Goal: Information Seeking & Learning: Learn about a topic

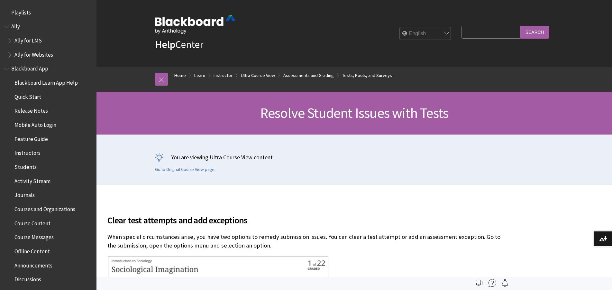
scroll to position [1049, 0]
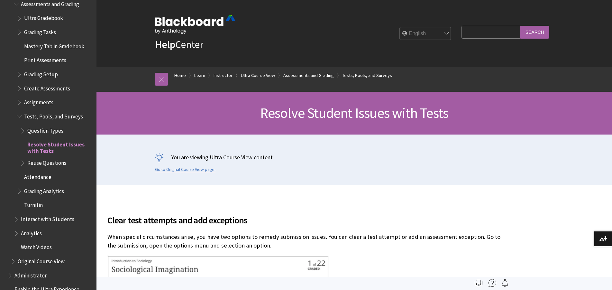
scroll to position [916, 0]
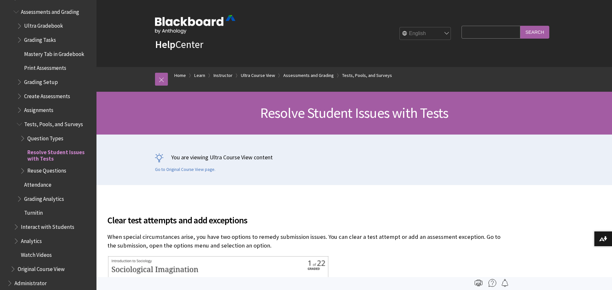
click at [36, 135] on span "Question Types" at bounding box center [45, 137] width 36 height 9
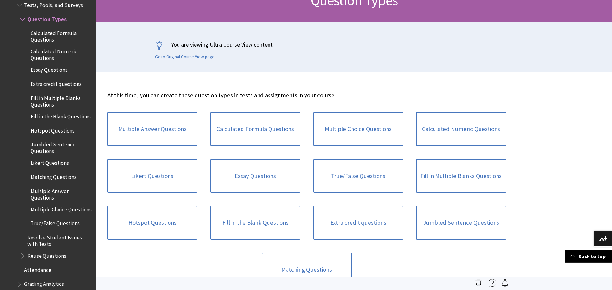
scroll to position [98, 0]
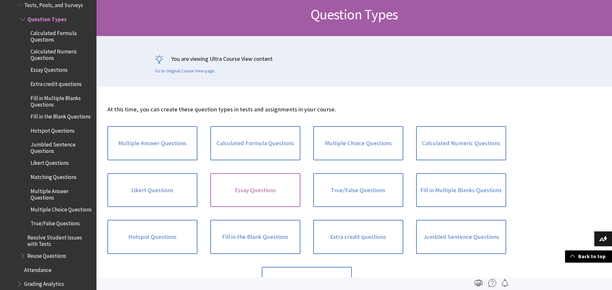
click at [244, 192] on link "Essay Questions" at bounding box center [255, 190] width 90 height 34
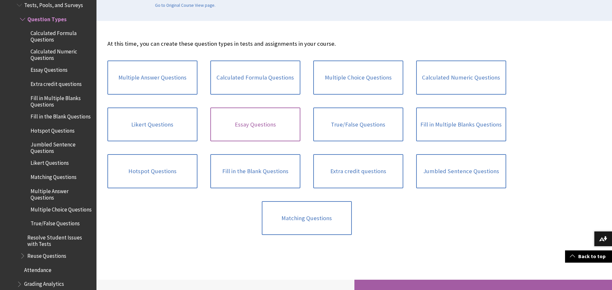
scroll to position [197, 0]
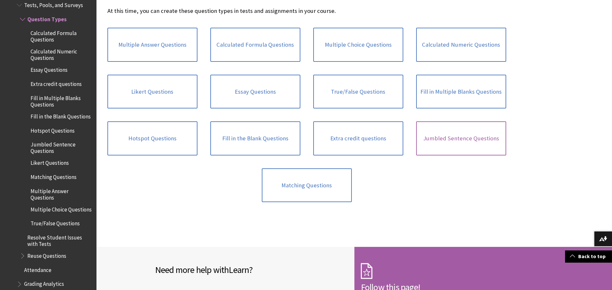
click at [472, 143] on link "Jumbled Sentence Questions" at bounding box center [461, 138] width 90 height 34
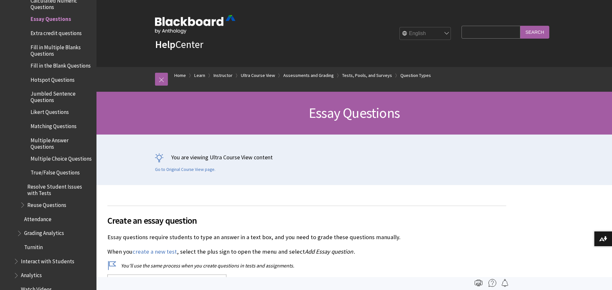
click at [157, 160] on p "You are viewing Ultra Course View content" at bounding box center [354, 157] width 399 height 8
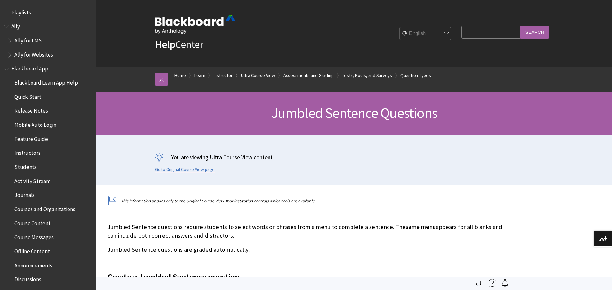
scroll to position [1165, 0]
